Goal: Check status: Check status

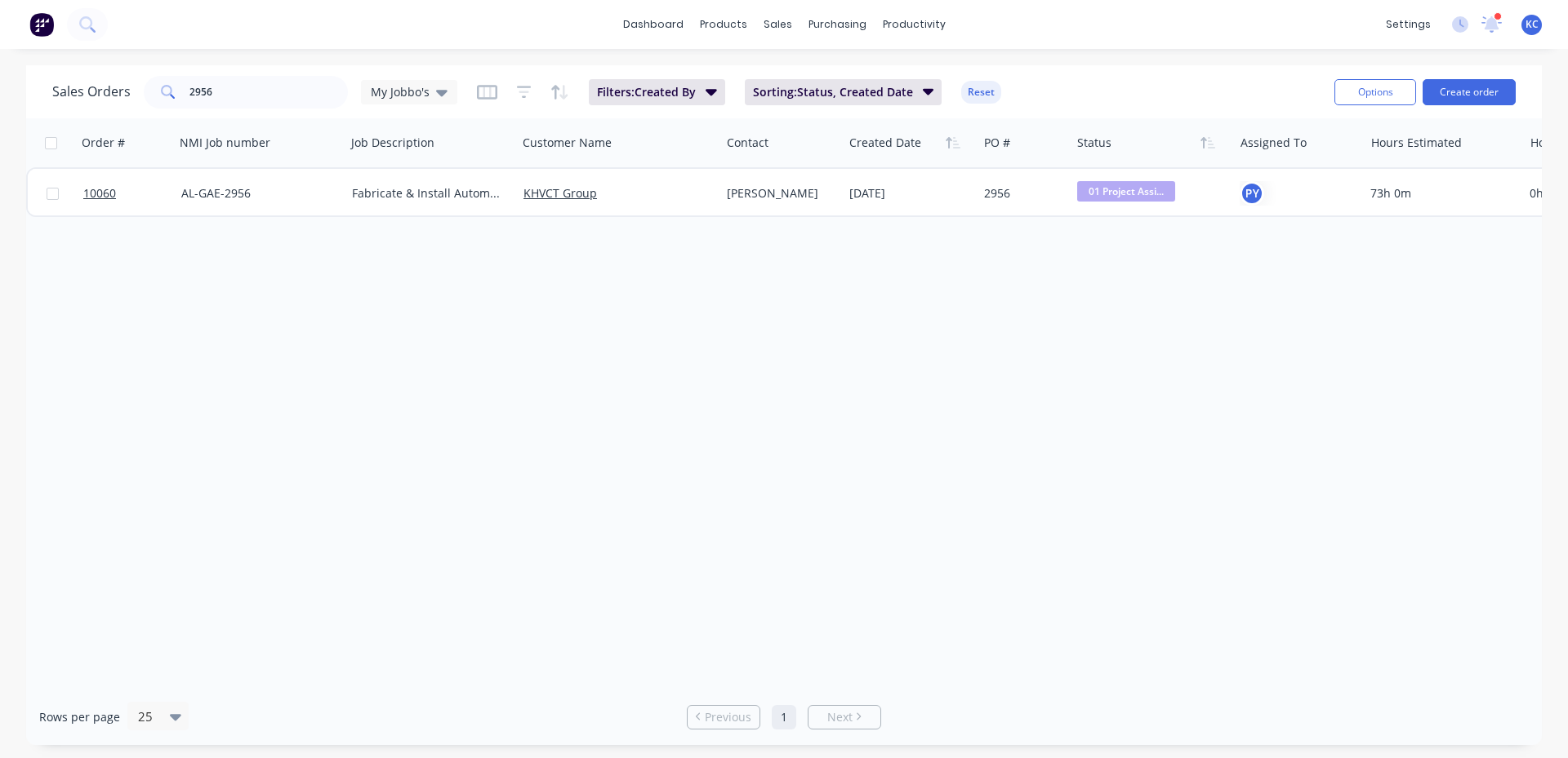
click at [41, 17] on img at bounding box center [42, 25] width 25 height 25
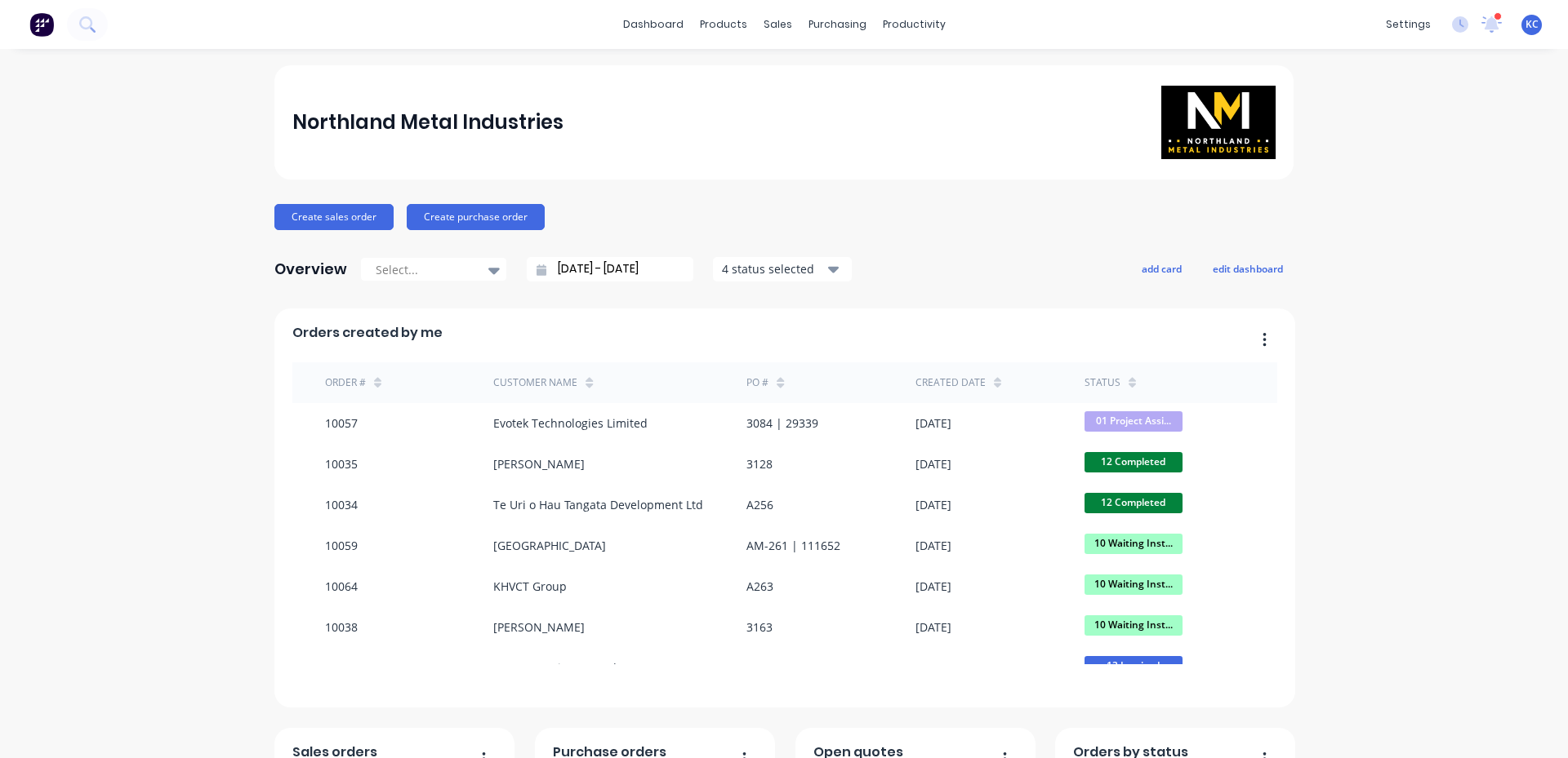
click at [1112, 380] on div "status" at bounding box center [1110, 383] width 51 height 25
click at [1129, 384] on icon at bounding box center [1132, 386] width 7 height 5
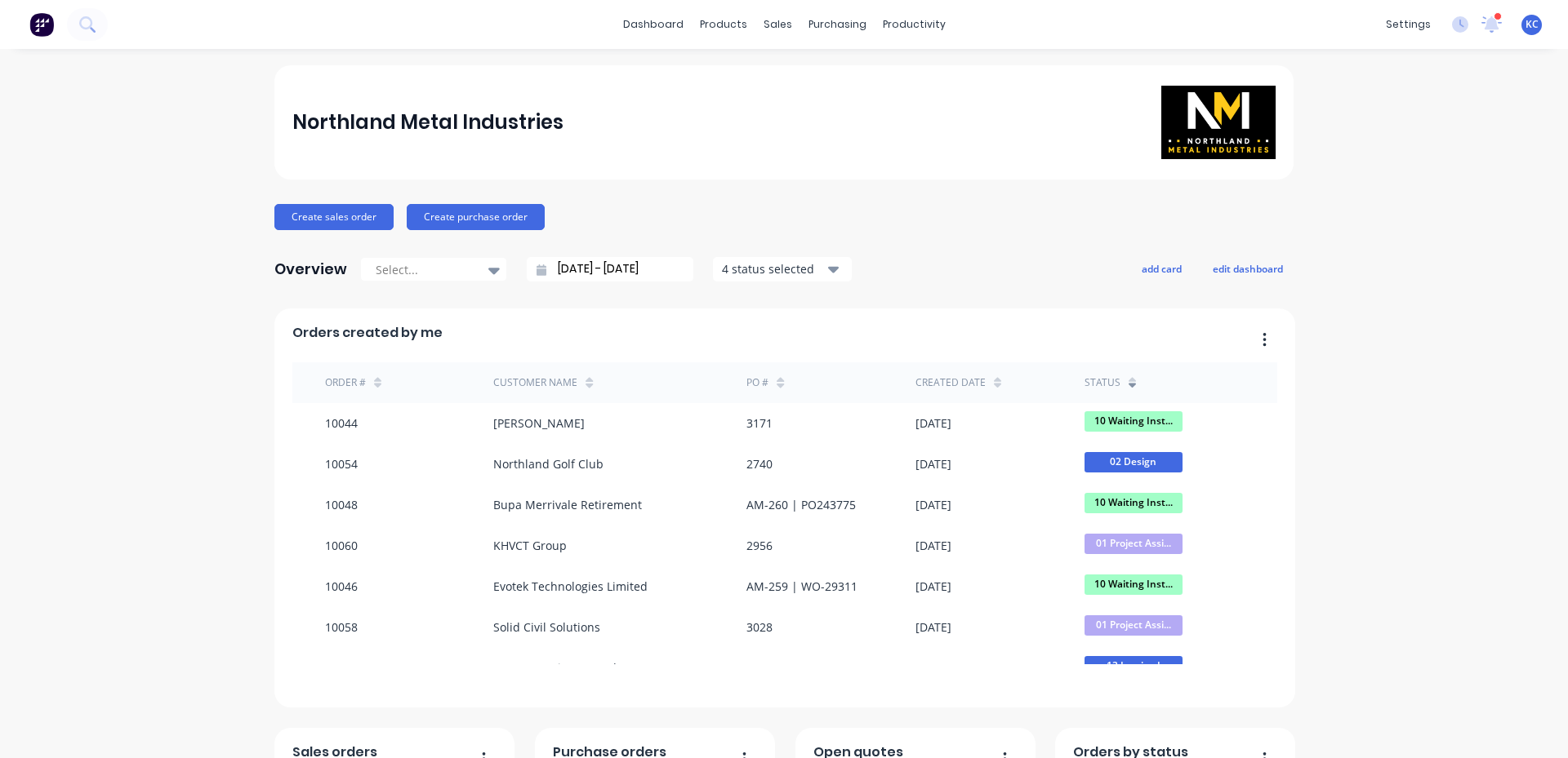
click at [1129, 384] on icon at bounding box center [1132, 386] width 7 height 5
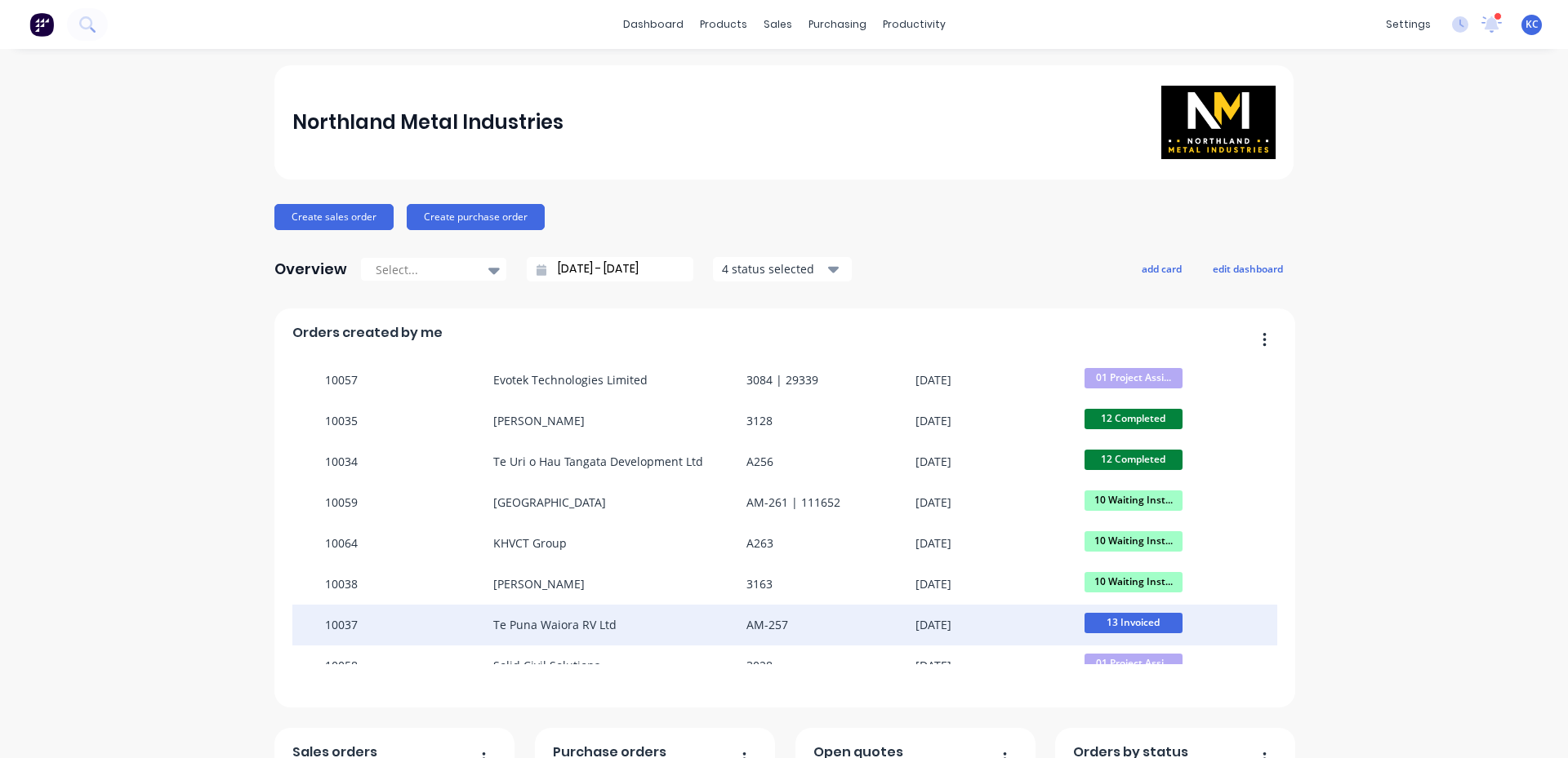
scroll to position [147, 0]
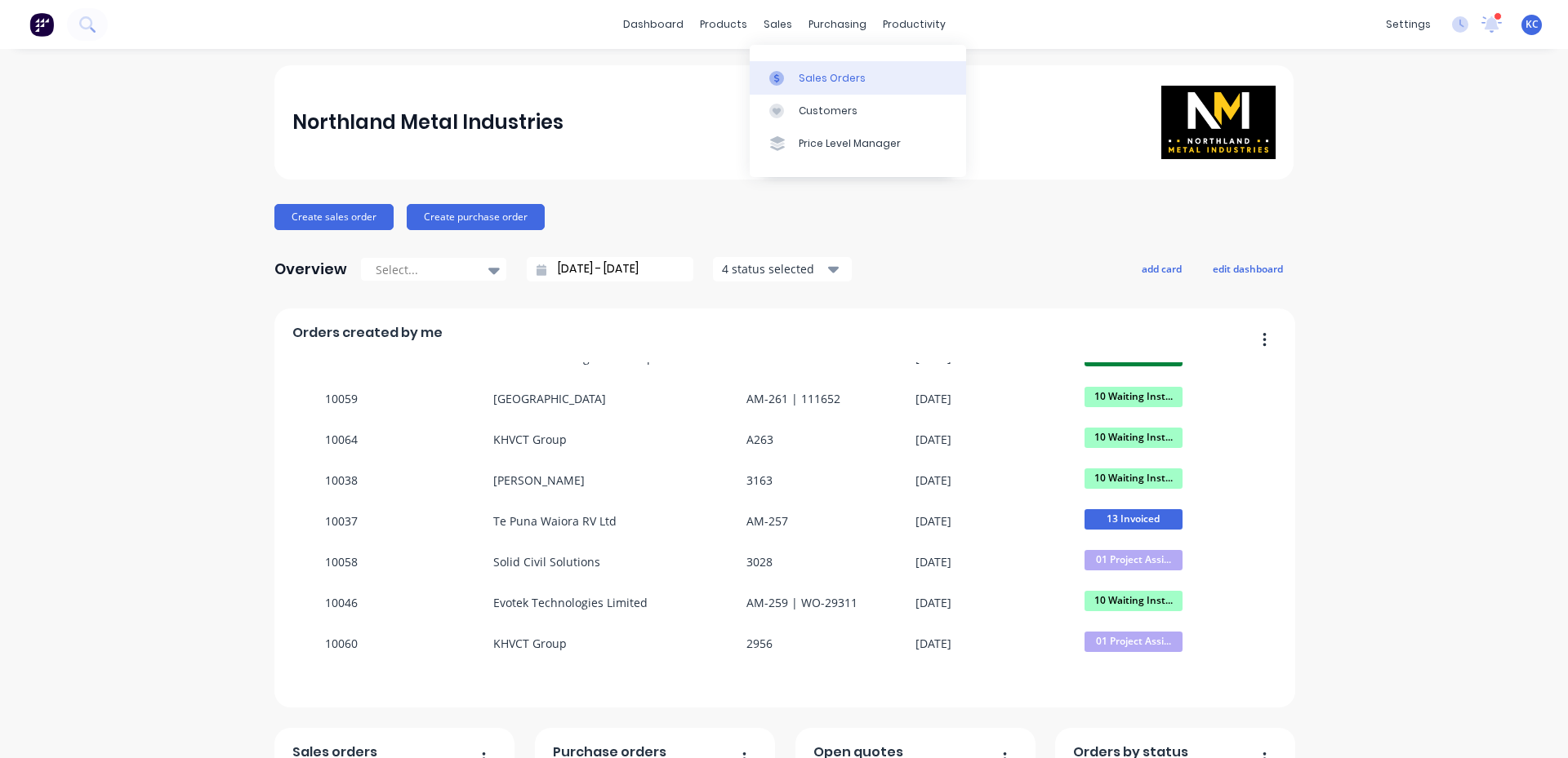
click at [799, 75] on div "Sales Orders" at bounding box center [832, 78] width 67 height 15
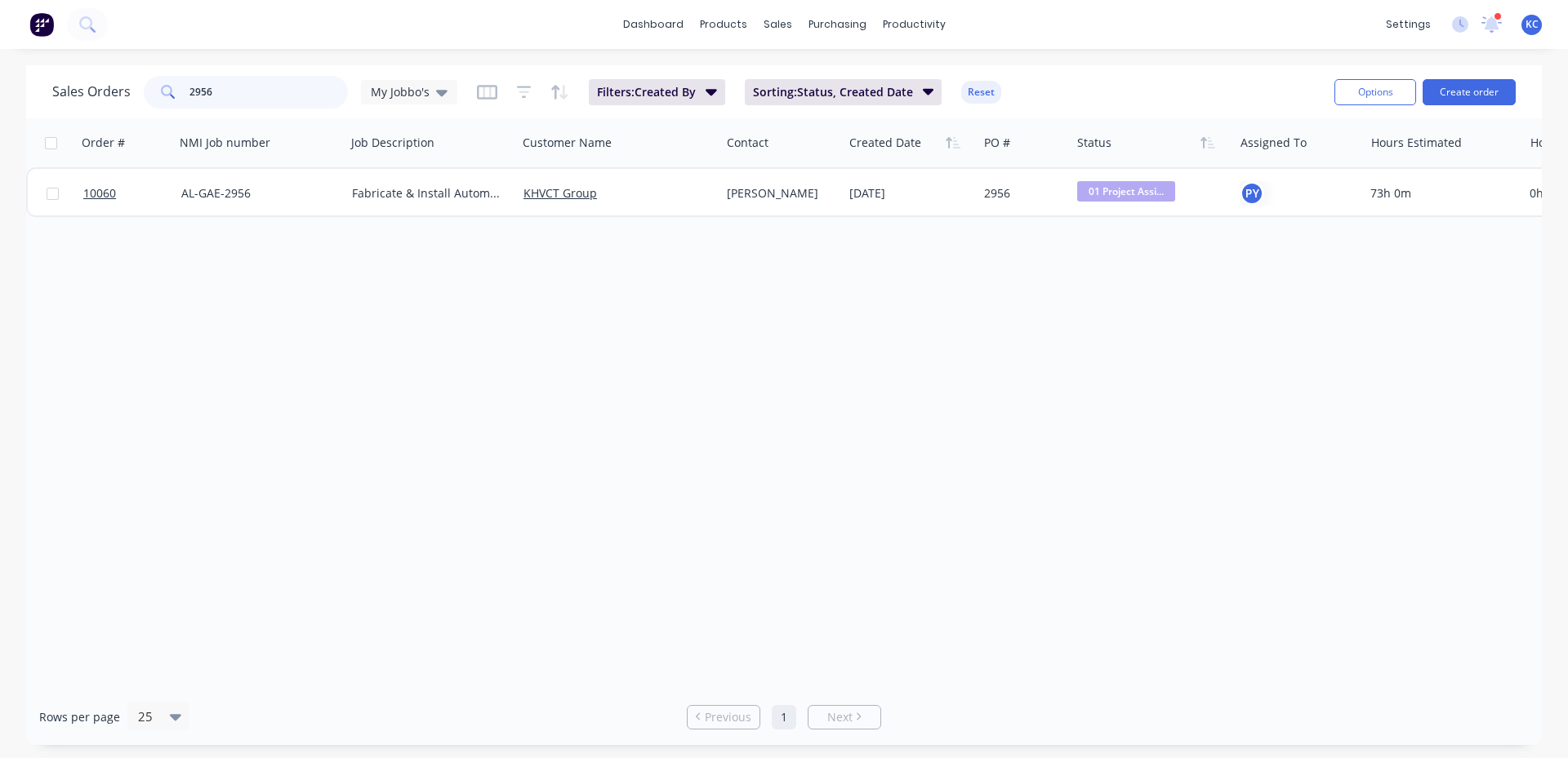
drag, startPoint x: 269, startPoint y: 105, endPoint x: 176, endPoint y: 78, distance: 96.8
click at [176, 78] on div "2956" at bounding box center [246, 92] width 204 height 33
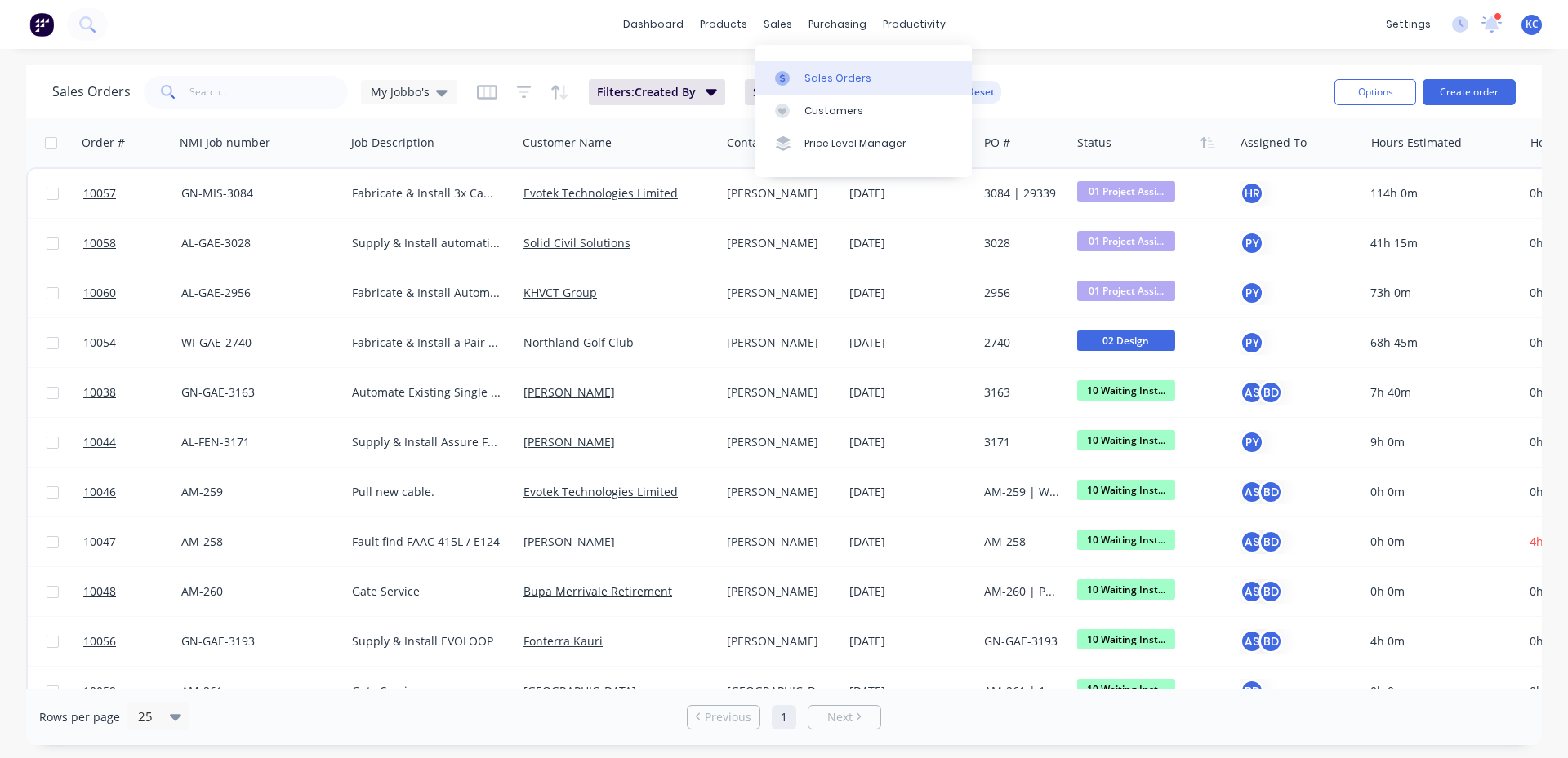
click at [805, 68] on link "Sales Orders" at bounding box center [863, 77] width 216 height 33
click at [1206, 147] on icon "button" at bounding box center [1208, 143] width 15 height 13
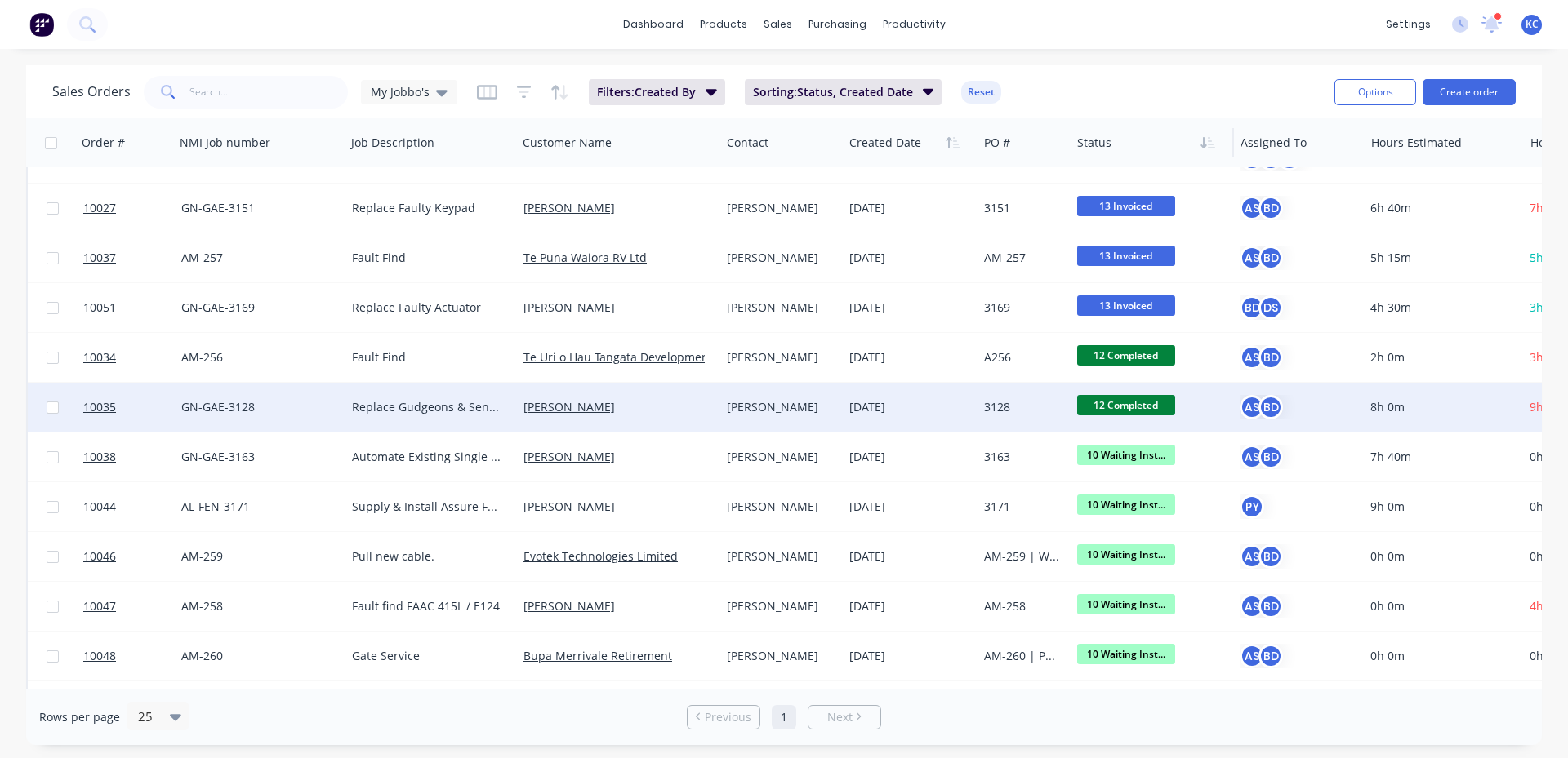
scroll to position [163, 0]
